Goal: Navigation & Orientation: Go to known website

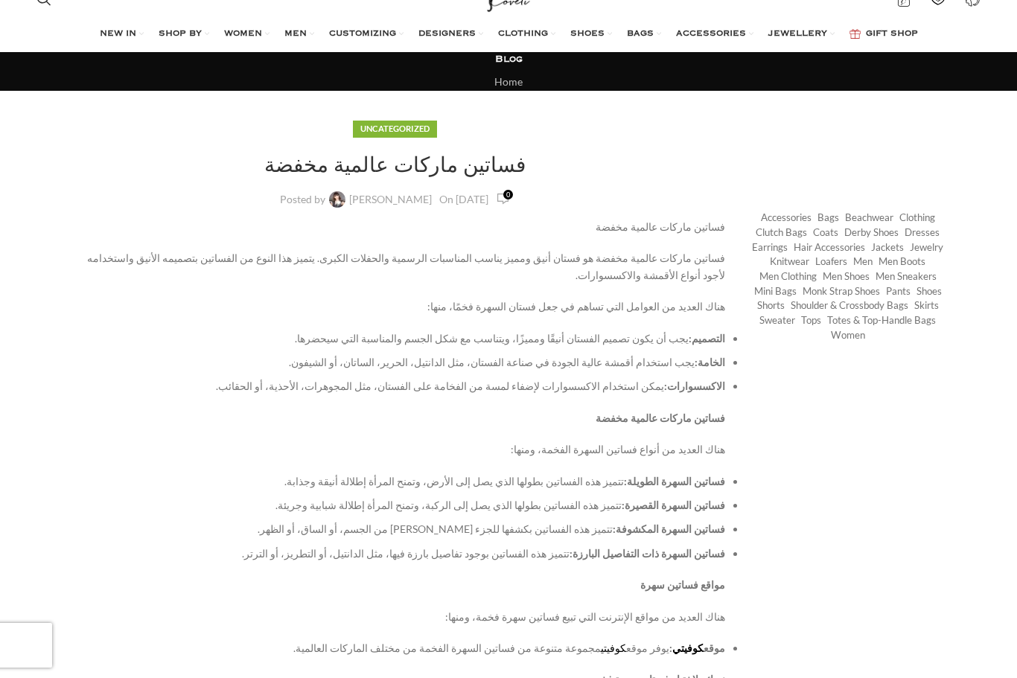
click at [358, 474] on li "فساتين السهرة الطويلة: تتميز هذه الفساتين بطولها الذي يصل إلى الأرض، وتمنح المر…" at bounding box center [401, 482] width 648 height 16
click at [702, 475] on strong "فساتين السهرة الطويلة:" at bounding box center [674, 481] width 101 height 13
click at [645, 474] on li "فساتين السهرة الطويلة: تتميز هذه الفساتين بطولها الذي يصل إلى الأرض، وتمنح المر…" at bounding box center [401, 482] width 648 height 16
click at [646, 474] on li "فساتين السهرة الطويلة: تتميز هذه الفساتين بطولها الذي يصل إلى الأرض، وتمنح المر…" at bounding box center [401, 482] width 648 height 16
click at [697, 474] on ul "فساتين السهرة الطويلة: تتميز هذه الفساتين بطولها الذي يصل إلى الأرض، وتمنح المر…" at bounding box center [395, 518] width 660 height 89
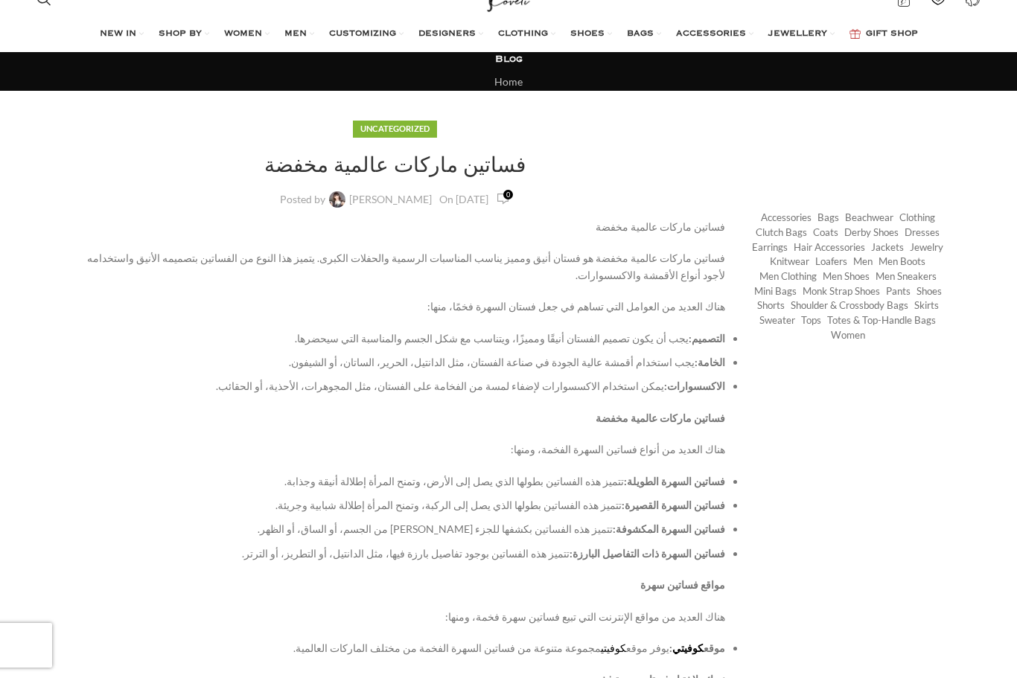
click at [715, 474] on ul "فساتين السهرة الطويلة: تتميز هذه الفساتين بطولها الذي يصل إلى الأرض، وتمنح المر…" at bounding box center [395, 518] width 660 height 89
click at [725, 474] on li "فساتين السهرة الطويلة: تتميز هذه الفساتين بطولها الذي يصل إلى الأرض، وتمنح المر…" at bounding box center [401, 482] width 648 height 16
click at [610, 474] on li "فساتين السهرة الطويلة: تتميز هذه الفساتين بطولها الذي يصل إلى الأرض، وتمنح المر…" at bounding box center [401, 482] width 648 height 16
click at [611, 474] on li "فساتين السهرة الطويلة: تتميز هذه الفساتين بطولها الذي يصل إلى الأرض، وتمنح المر…" at bounding box center [401, 482] width 648 height 16
click at [610, 474] on li "فساتين السهرة الطويلة: تتميز هذه الفساتين بطولها الذي يصل إلى الأرض، وتمنح المر…" at bounding box center [401, 482] width 648 height 16
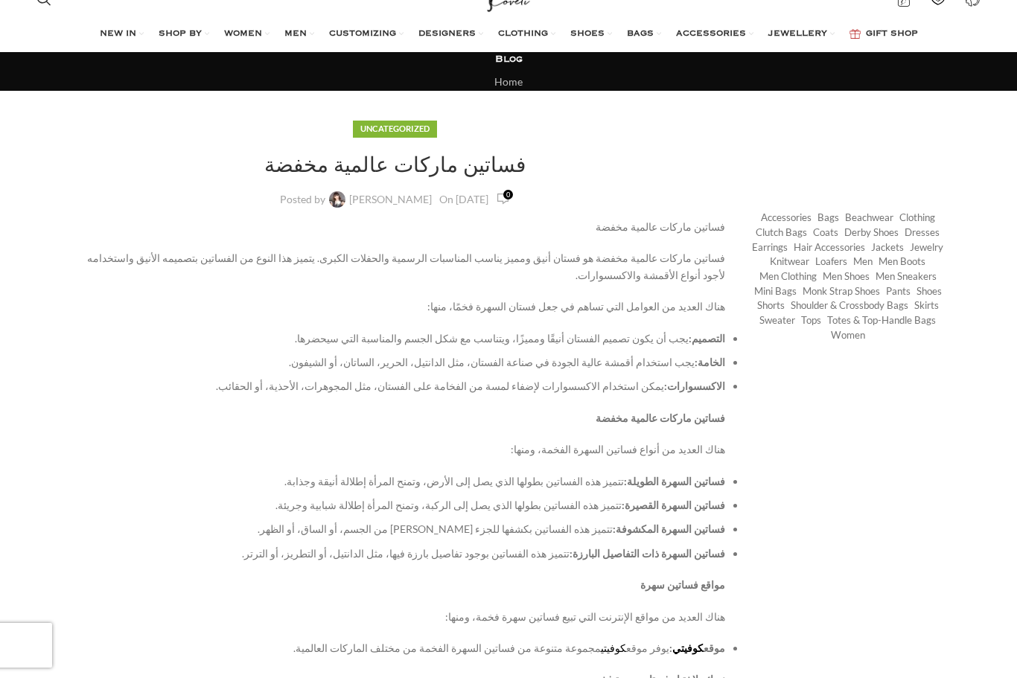
click at [610, 474] on li "فساتين السهرة الطويلة: تتميز هذه الفساتين بطولها الذي يصل إلى الأرض، وتمنح المر…" at bounding box center [401, 482] width 648 height 16
click at [631, 475] on strong "فساتين السهرة الطويلة:" at bounding box center [674, 481] width 101 height 13
click at [389, 453] on div "هناك العديد من العوامل التي تساهم في جعل فستان السهرة فخمًا، منها: التصميم: يجب…" at bounding box center [395, 645] width 660 height 692
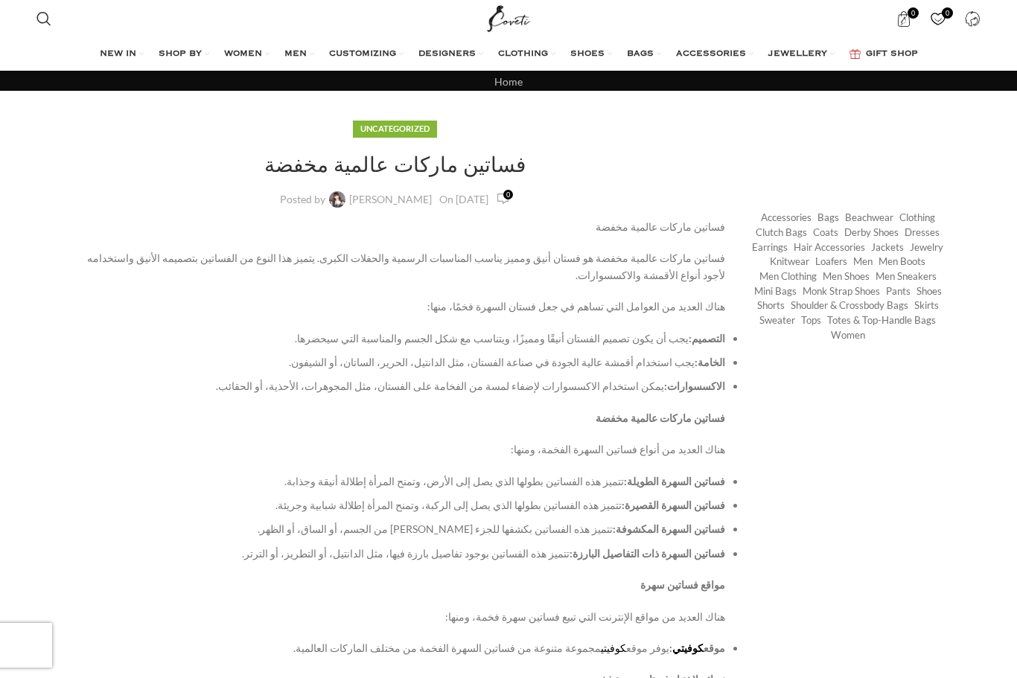
scroll to position [23, 0]
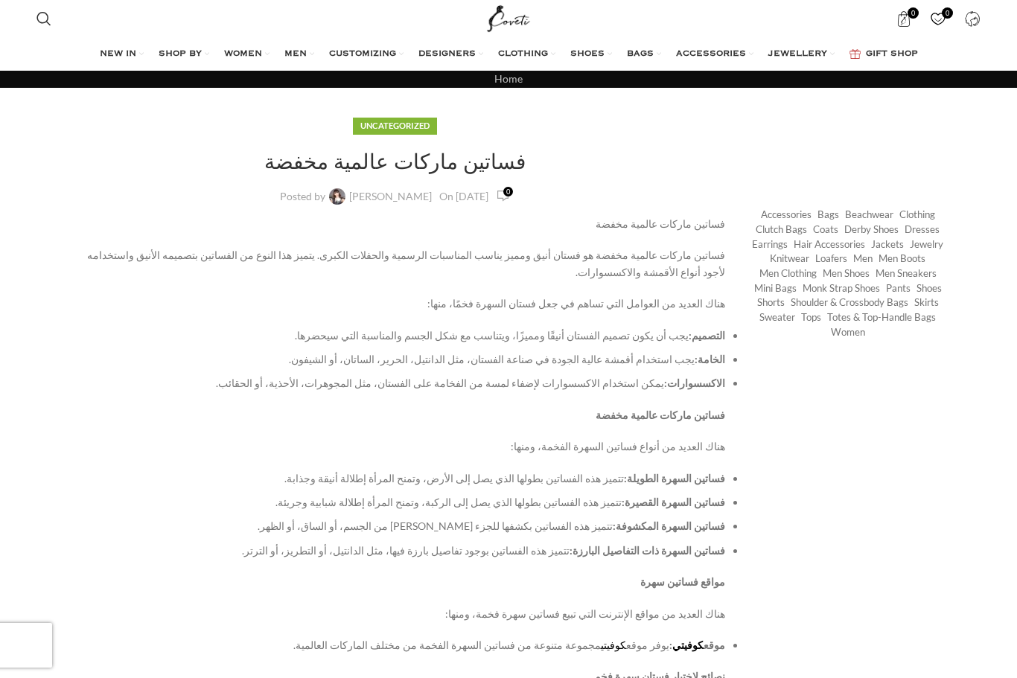
click at [393, 471] on li "فساتين السهرة الطويلة: تتميز هذه الفساتين بطولها الذي يصل إلى الأرض، وتمنح المر…" at bounding box center [401, 479] width 648 height 16
click at [375, 471] on li "فساتين السهرة الطويلة: تتميز هذه الفساتين بطولها الذي يصل إلى الأرض، وتمنح المر…" at bounding box center [401, 479] width 648 height 16
click at [710, 472] on strong "فساتين السهرة الطويلة:" at bounding box center [674, 478] width 101 height 13
click at [705, 472] on strong "فساتين السهرة الطويلة:" at bounding box center [674, 478] width 101 height 13
click at [701, 472] on strong "فساتين السهرة الطويلة:" at bounding box center [674, 478] width 101 height 13
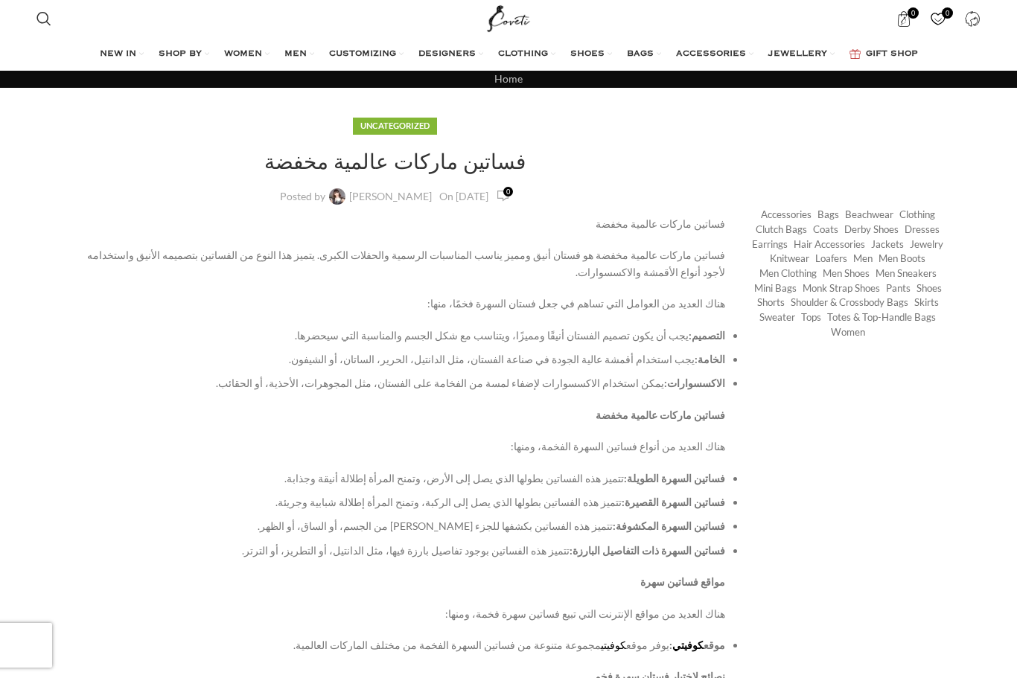
click at [381, 637] on li "موقع كوفيتي : يوفر موقع كوفيتي مجموعة متنوعة من فساتين السهرة الفخمة من مختلف ا…" at bounding box center [401, 645] width 648 height 16
click at [383, 637] on li "موقع كوفيتي : يوفر موقع كوفيتي مجموعة متنوعة من فساتين السهرة الفخمة من مختلف ا…" at bounding box center [401, 645] width 648 height 16
click at [687, 639] on link "كوفيتي" at bounding box center [687, 645] width 31 height 13
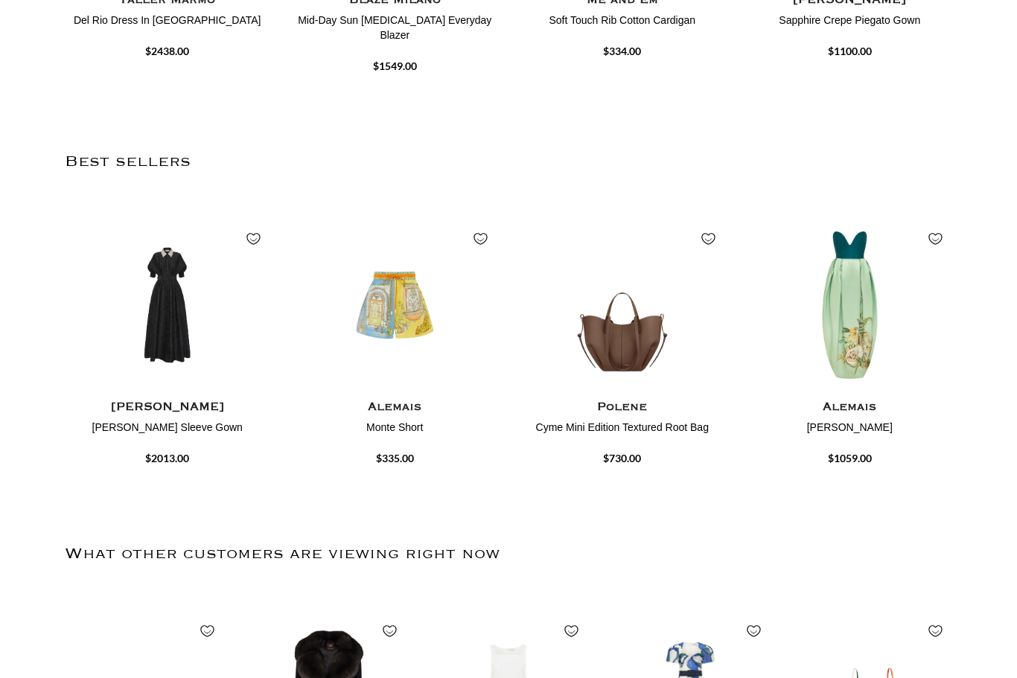
scroll to position [1036, 0]
